Goal: Find contact information: Find contact information

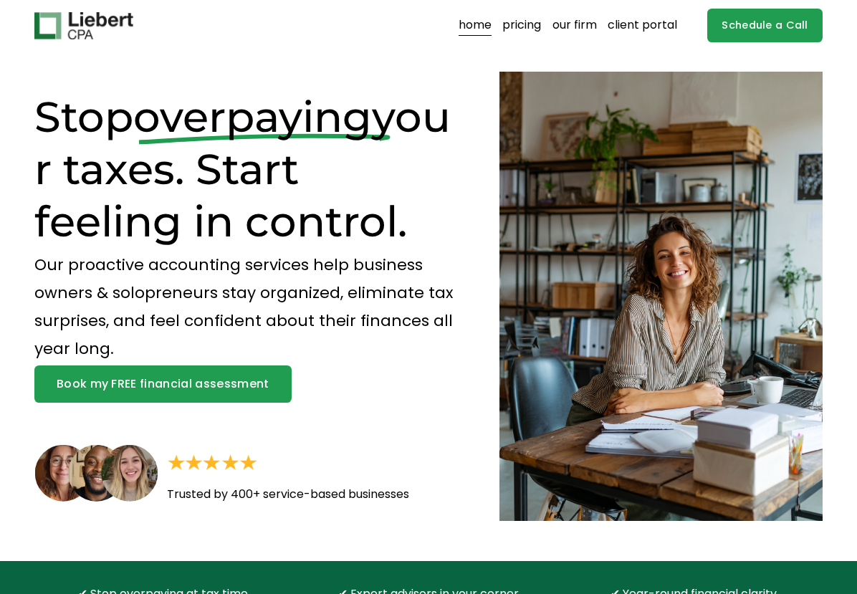
click at [560, 29] on link "our firm" at bounding box center [574, 25] width 44 height 23
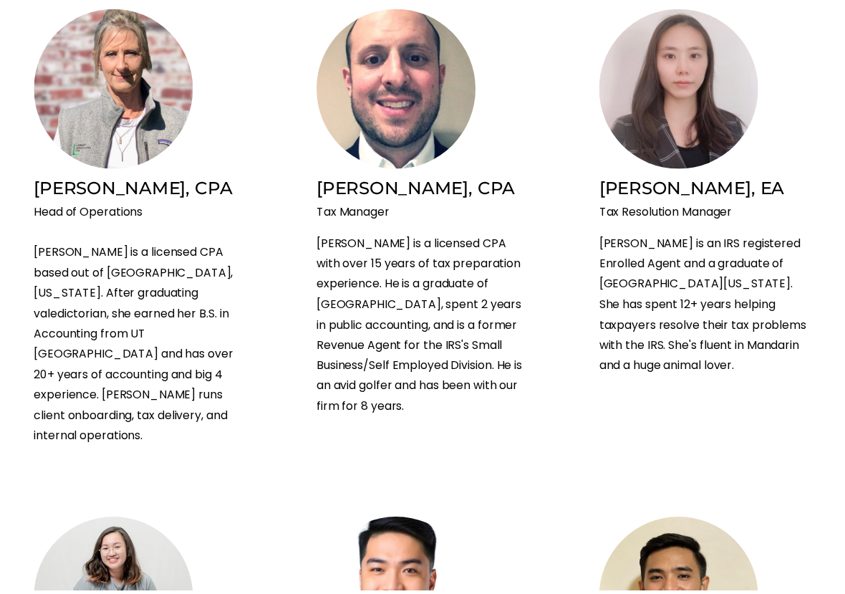
scroll to position [1350, 0]
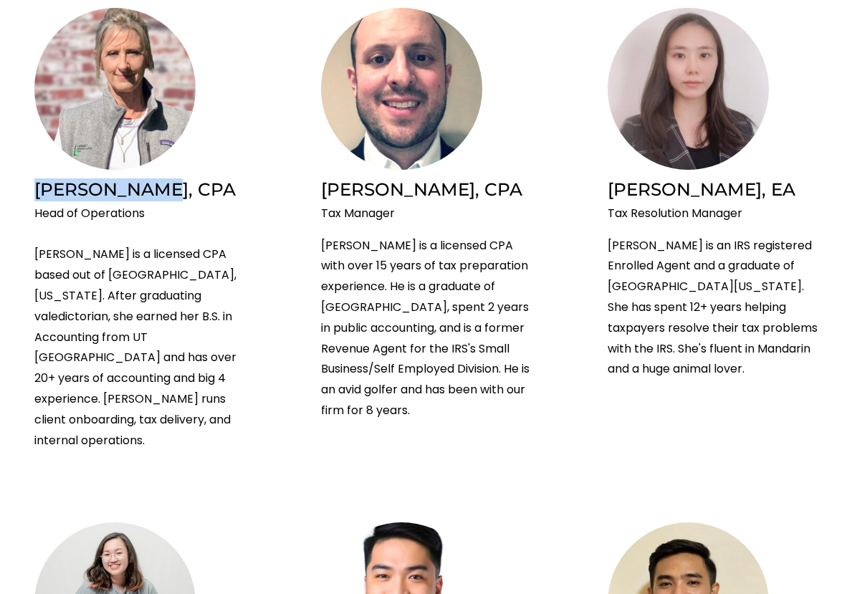
drag, startPoint x: 158, startPoint y: 149, endPoint x: 11, endPoint y: 148, distance: 146.9
click at [11, 148] on ul "Brian Liebert, CPA & MBA CEO & Founder Brian is a licensed CPA and MBA from Duk…" at bounding box center [428, 152] width 857 height 2438
copy h2 "Linda Ramsay"
